Goal: Task Accomplishment & Management: Manage account settings

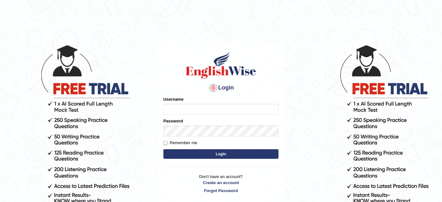
type input "karengonzalez"
click at [219, 155] on button "Login" at bounding box center [220, 154] width 115 height 10
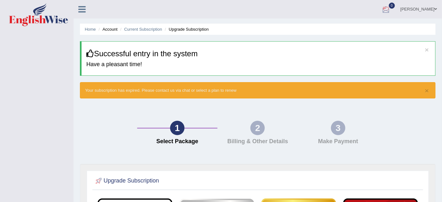
click at [390, 11] on div at bounding box center [386, 10] width 10 height 10
click at [409, 12] on link "[PERSON_NAME]" at bounding box center [418, 8] width 46 height 17
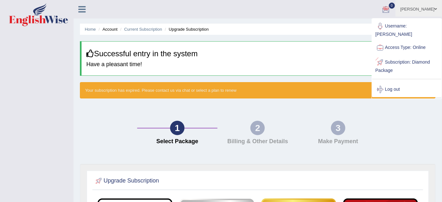
click at [403, 61] on link "Subscription: Diamond Package" at bounding box center [406, 65] width 69 height 21
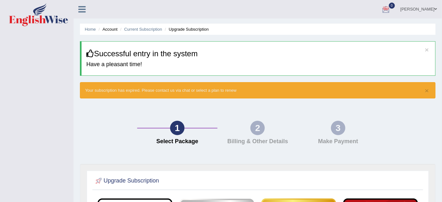
click at [413, 9] on link "[PERSON_NAME]" at bounding box center [418, 8] width 46 height 17
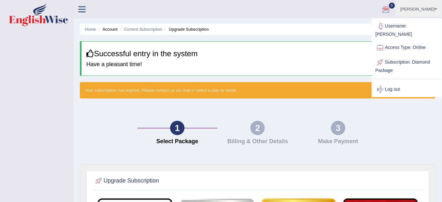
click at [388, 67] on link "Subscription: Diamond Package" at bounding box center [406, 65] width 69 height 21
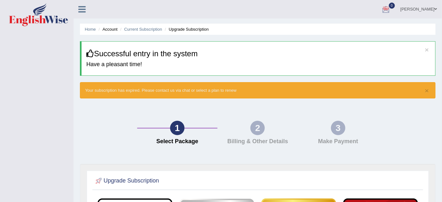
click at [388, 67] on div "× Successful entry in the system Have a pleasant time!" at bounding box center [257, 58] width 355 height 35
click at [432, 9] on link "[PERSON_NAME]" at bounding box center [418, 8] width 46 height 17
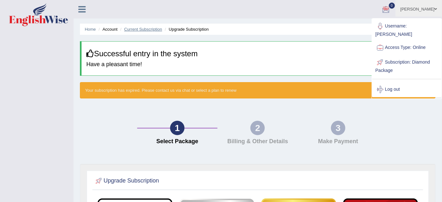
click at [132, 31] on link "Current Subscription" at bounding box center [143, 29] width 38 height 5
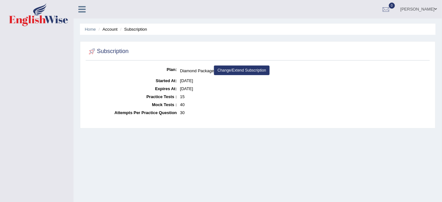
click at [91, 32] on li "Home" at bounding box center [90, 29] width 11 height 6
click at [93, 27] on link "Home" at bounding box center [90, 29] width 11 height 5
